Goal: Submit feedback/report problem

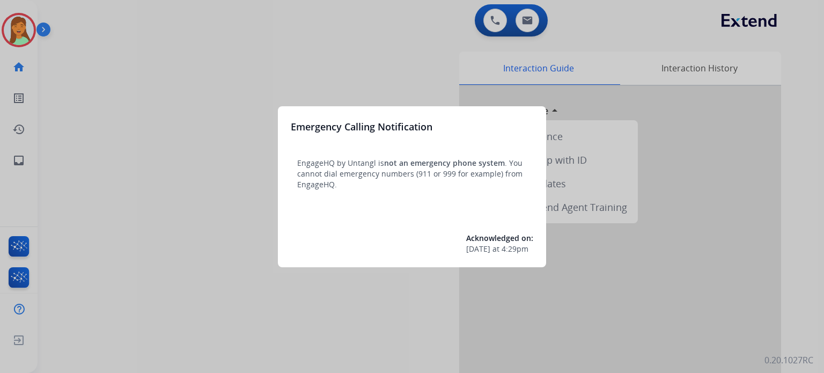
click at [191, 225] on div at bounding box center [412, 186] width 824 height 373
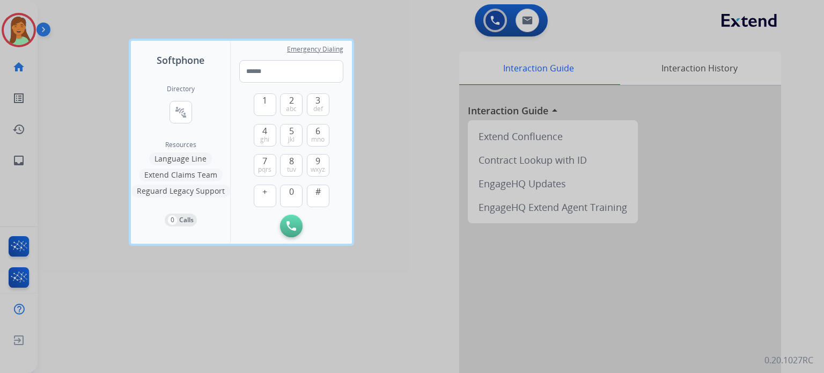
click at [176, 272] on div at bounding box center [412, 186] width 824 height 373
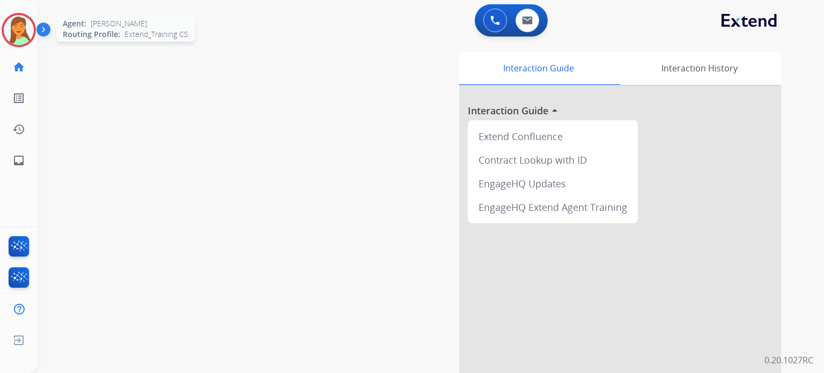
click at [27, 34] on img at bounding box center [19, 30] width 30 height 30
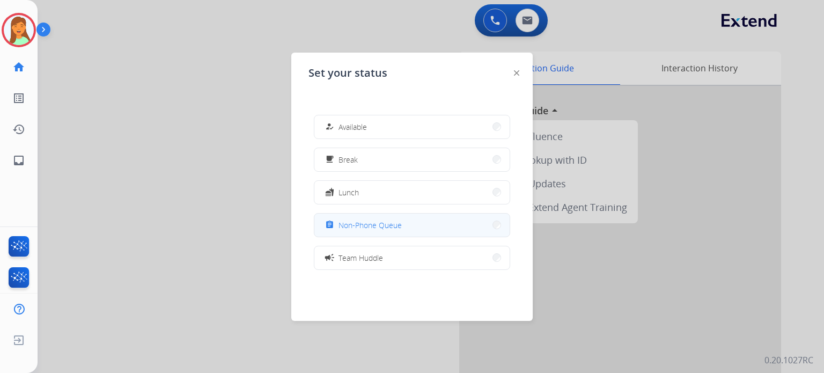
click at [363, 226] on span "Non-Phone Queue" at bounding box center [369, 224] width 63 height 11
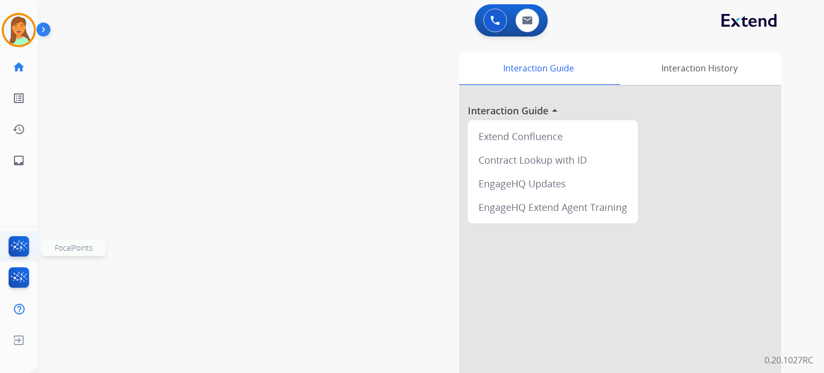
click at [25, 245] on img at bounding box center [18, 248] width 25 height 25
